Goal: Information Seeking & Learning: Learn about a topic

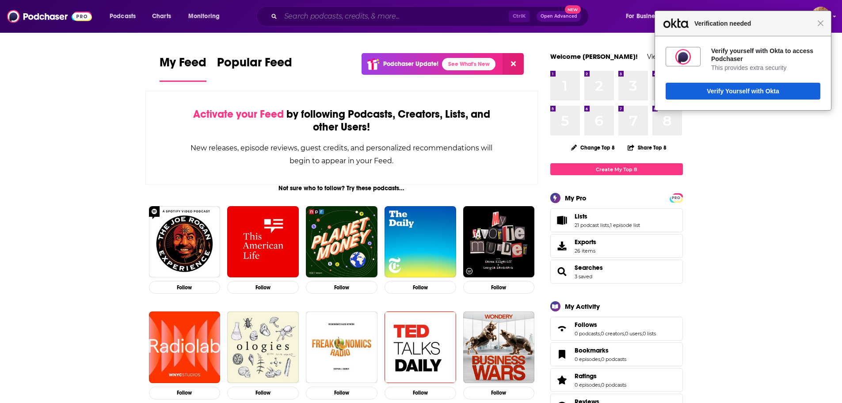
click at [423, 16] on input "Search podcasts, credits, & more..." at bounding box center [395, 16] width 228 height 14
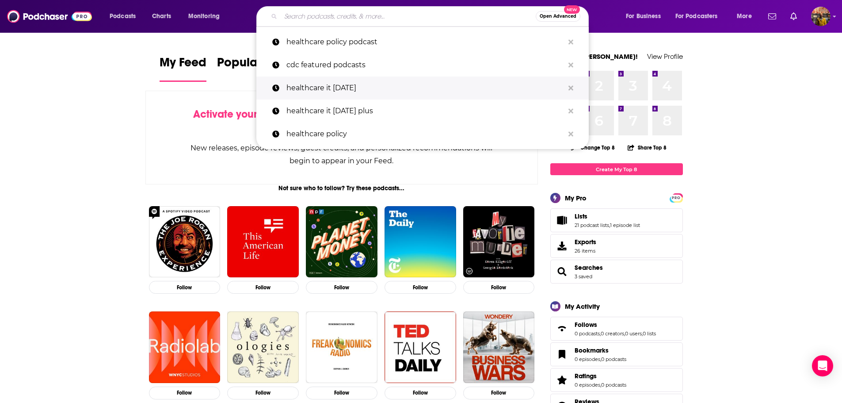
click at [353, 91] on p "healthcare it [DATE]" at bounding box center [425, 87] width 278 height 23
type input "healthcare it [DATE]"
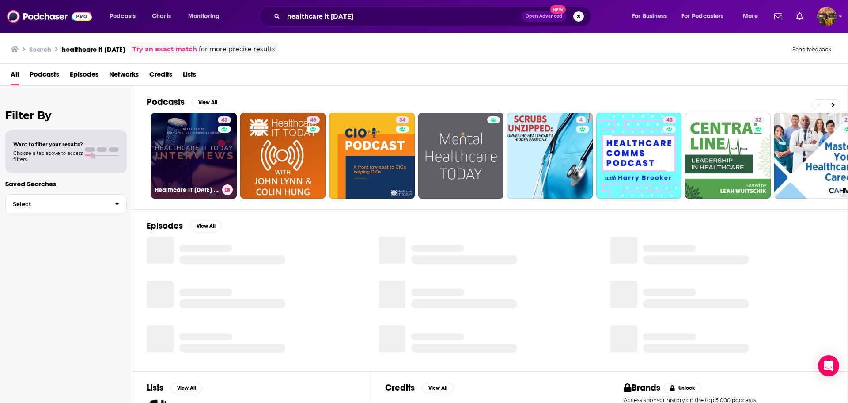
click at [172, 164] on link "43 Healthcare IT [DATE] Interviews" at bounding box center [194, 156] width 86 height 86
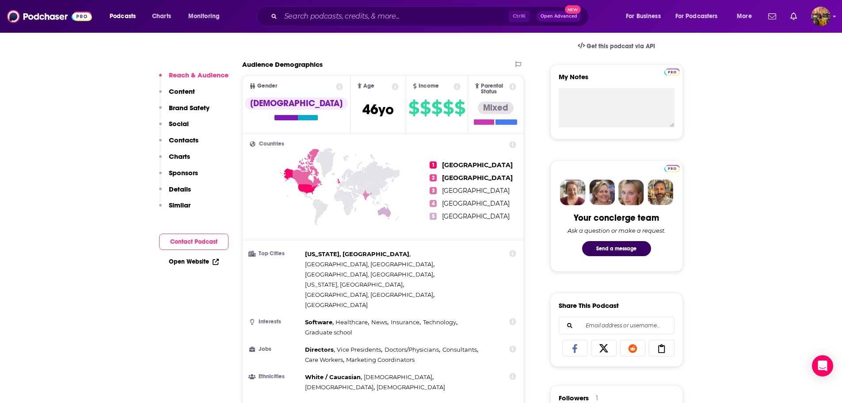
scroll to position [295, 0]
click at [391, 402] on p "Show More" at bounding box center [380, 409] width 27 height 6
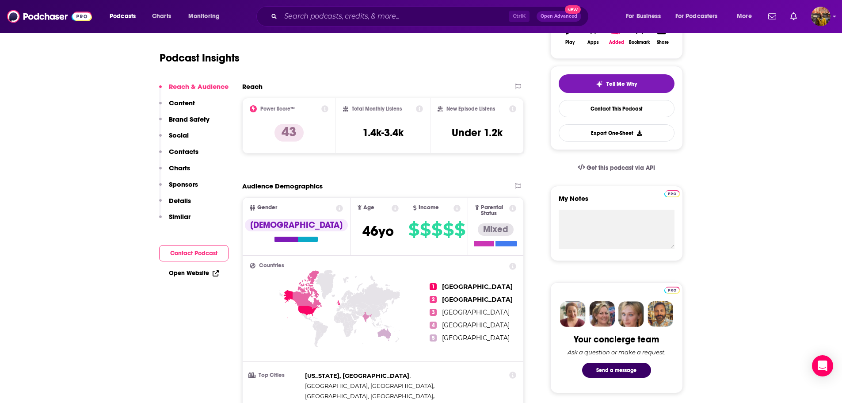
scroll to position [3, 0]
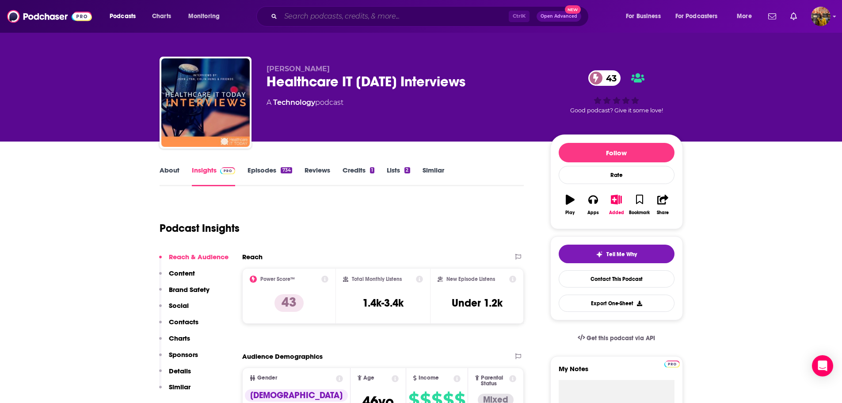
click at [368, 14] on input "Search podcasts, credits, & more..." at bounding box center [395, 16] width 228 height 14
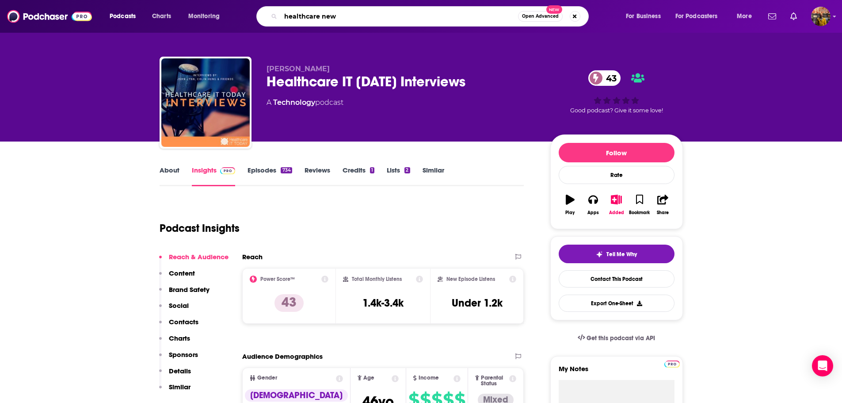
type input "healthcare news"
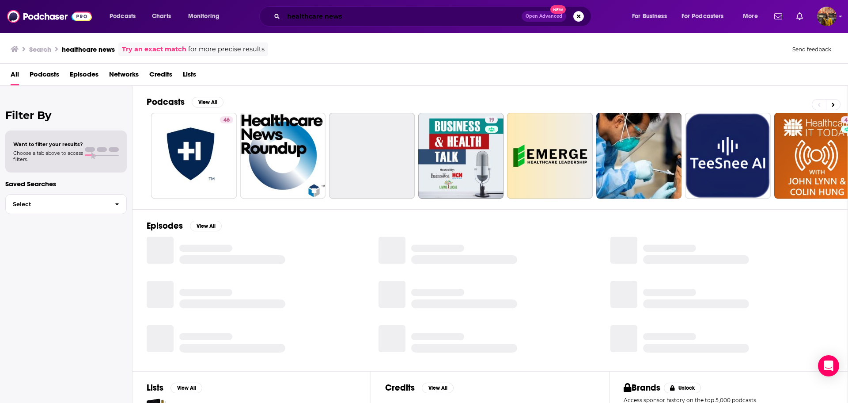
click at [336, 17] on input "healthcare news" at bounding box center [403, 16] width 238 height 14
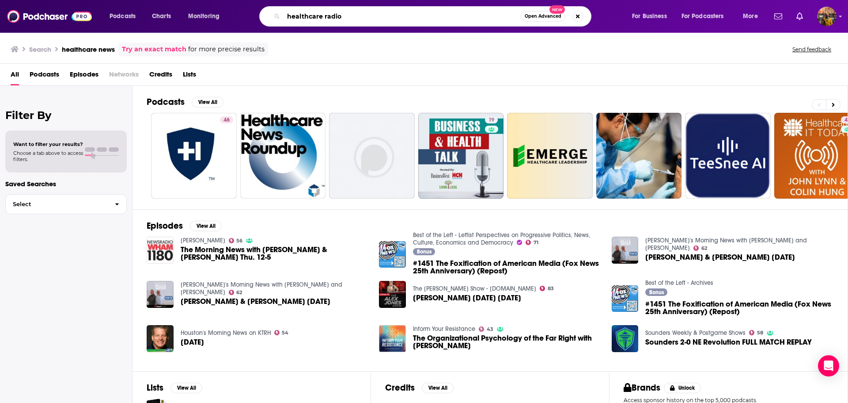
type input "healthcare radio"
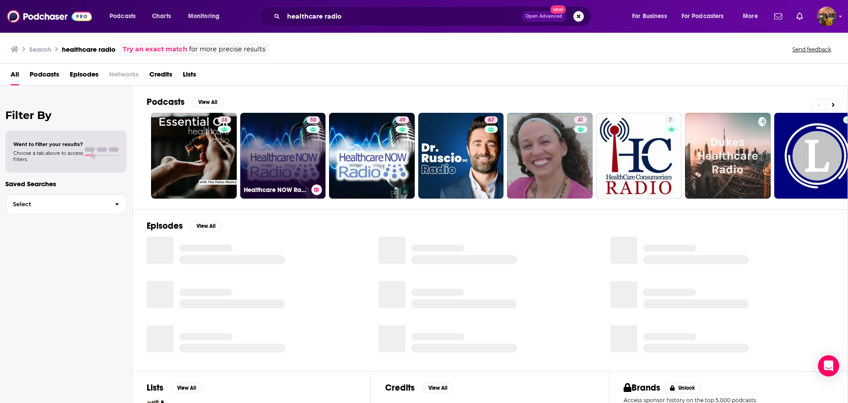
click at [279, 152] on link "50 Healthcare NOW Radio Podcast Network - Discussions on healthcare including t…" at bounding box center [283, 156] width 86 height 86
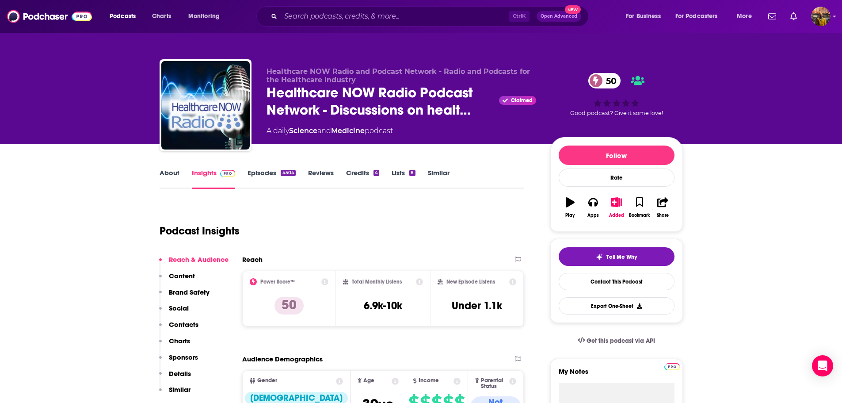
scroll to position [133, 0]
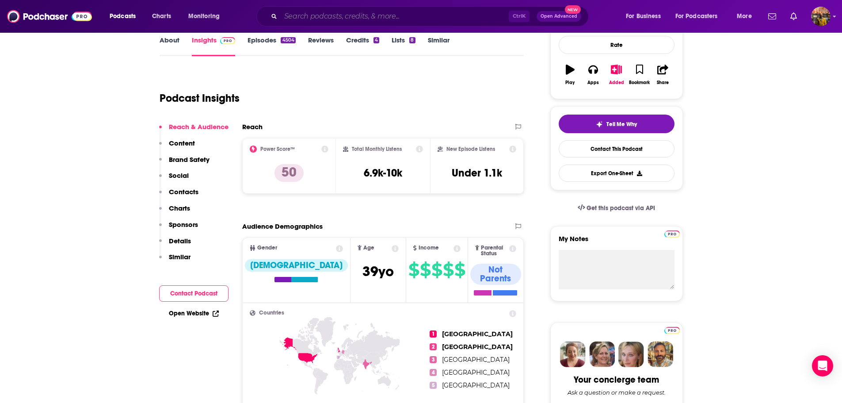
click at [362, 16] on input "Search podcasts, credits, & more..." at bounding box center [395, 16] width 228 height 14
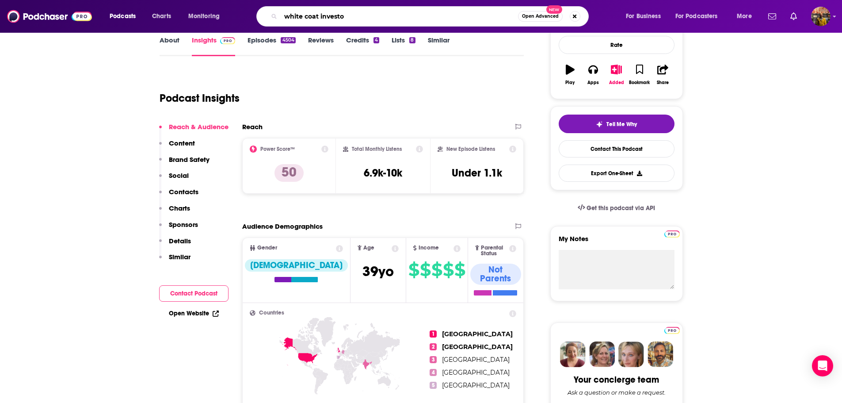
type input "white coat investor"
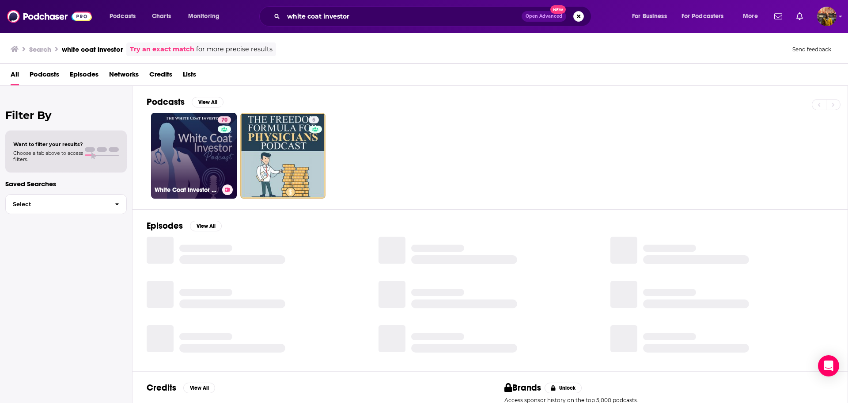
click at [202, 148] on link "70 White Coat Investor Podcast" at bounding box center [194, 156] width 86 height 86
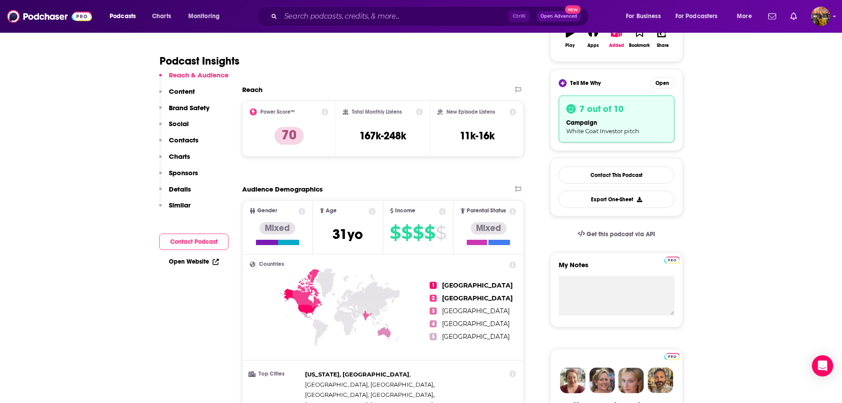
scroll to position [201, 0]
